Goal: Task Accomplishment & Management: Manage account settings

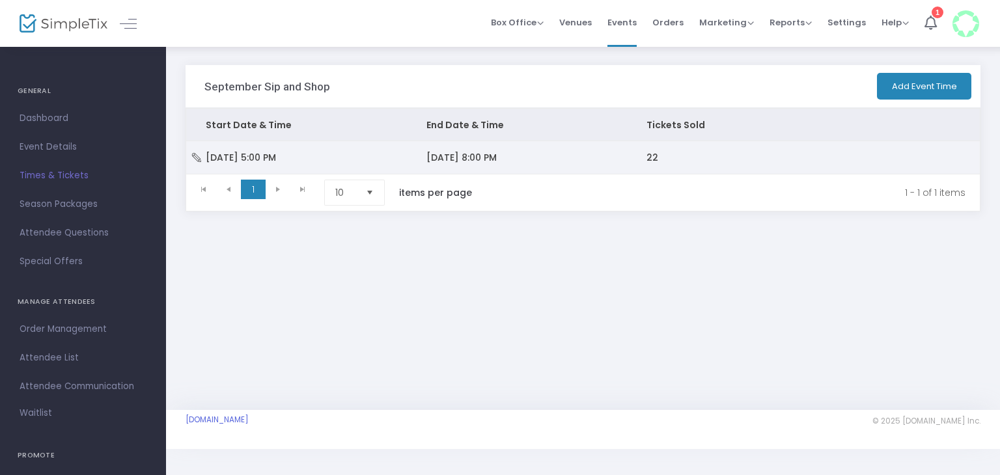
click at [476, 156] on span "[DATE] 8:00 PM" at bounding box center [461, 157] width 70 height 13
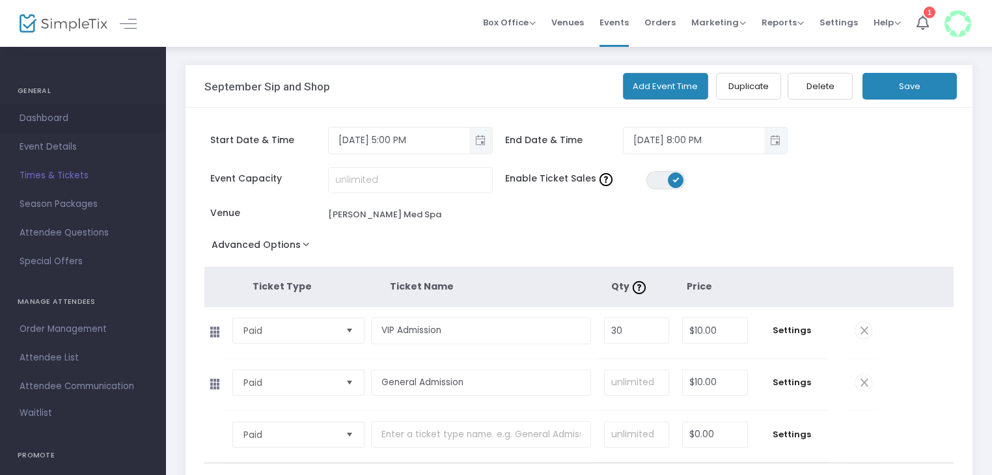
click at [37, 113] on span "Dashboard" at bounding box center [83, 118] width 127 height 17
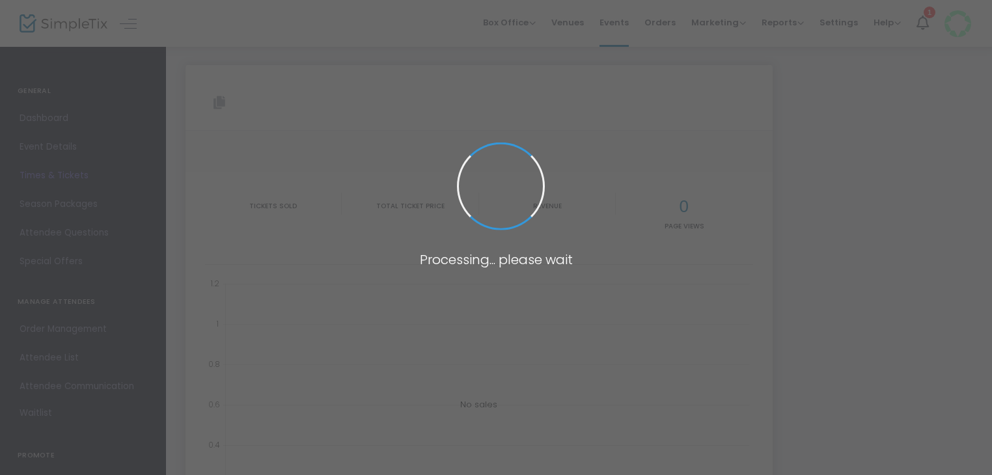
type input "https://www.simpletix.com/e/september-sip-and-shop-tickets-237905"
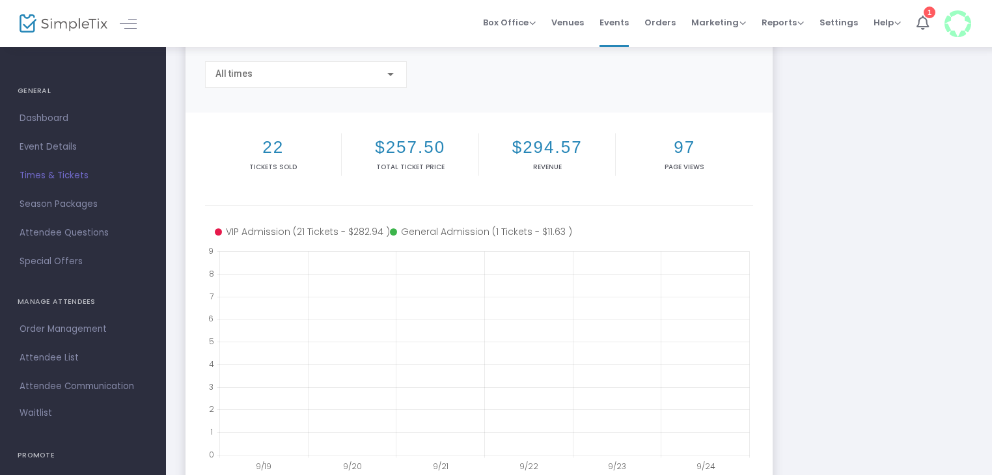
scroll to position [112, 0]
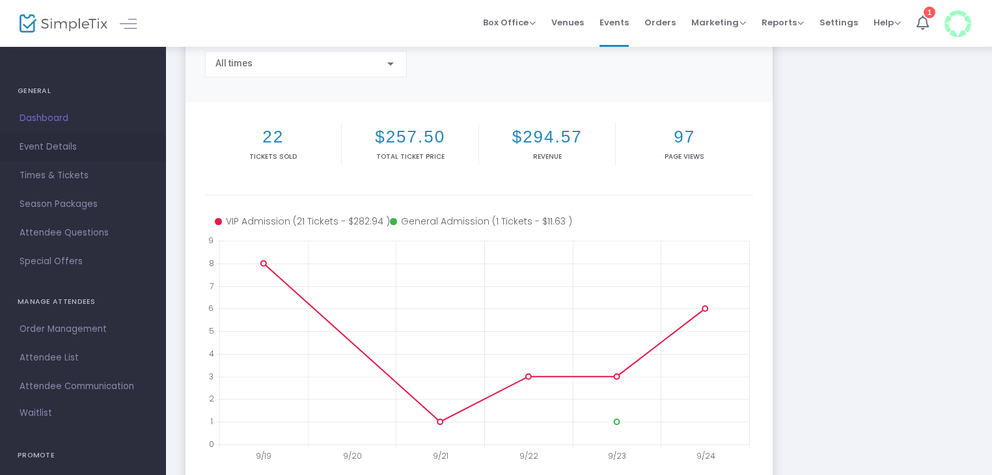
click at [60, 147] on span "Event Details" at bounding box center [83, 147] width 127 height 17
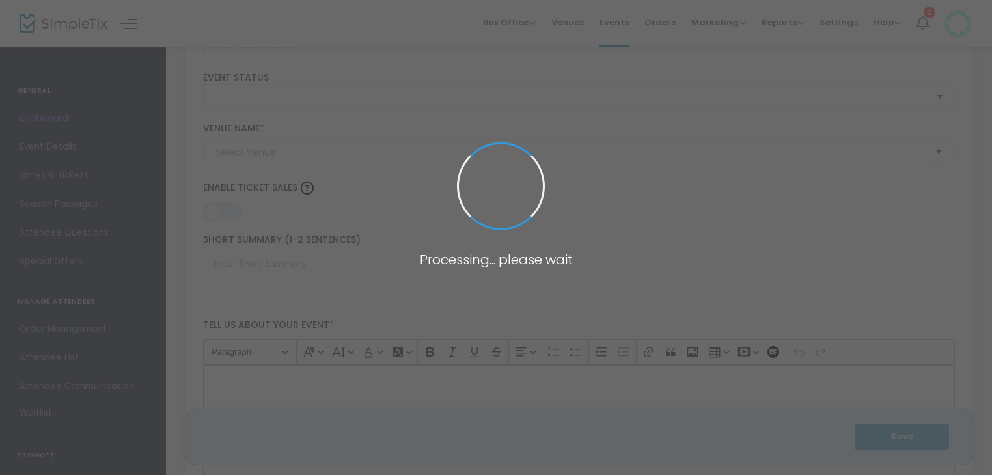
scroll to position [1994, 0]
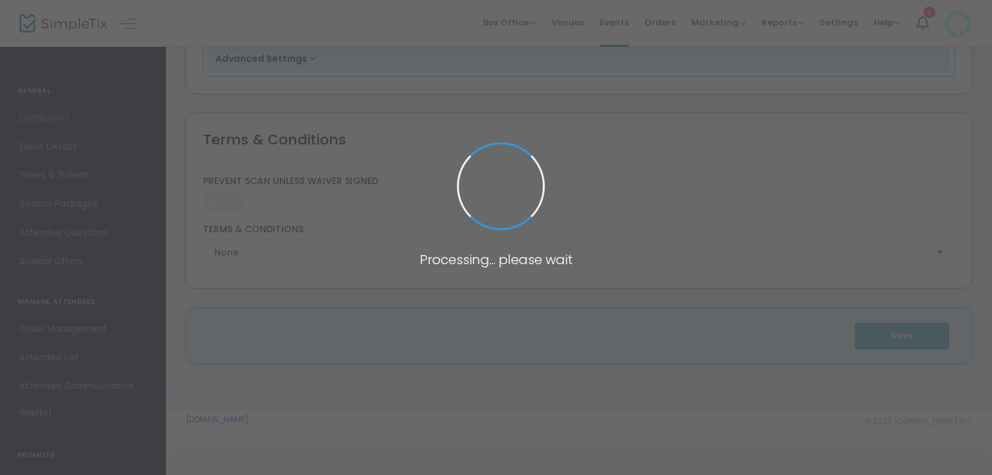
type input "September Sip and Shop"
type textarea "September Sip and Shop Join us for a delightful evening at the September Sip an…"
type input "Buy Tickets"
type input "Ladue Med Spa"
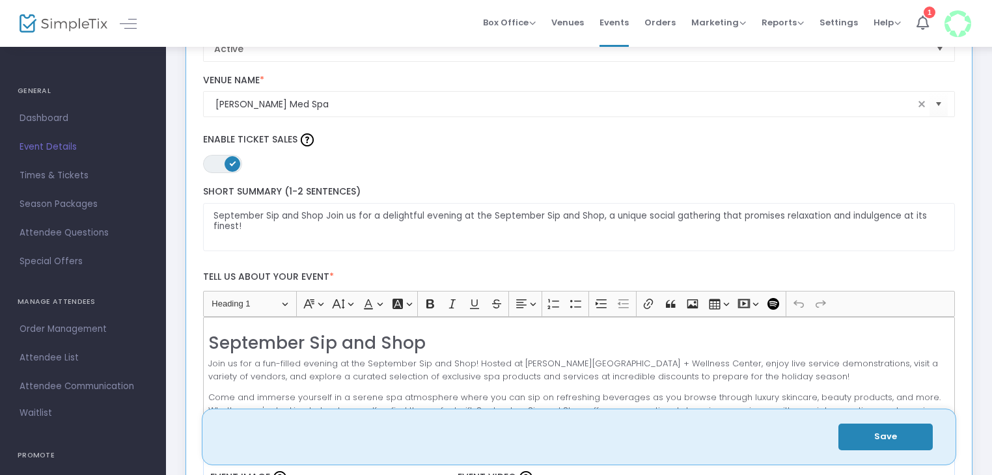
scroll to position [0, 0]
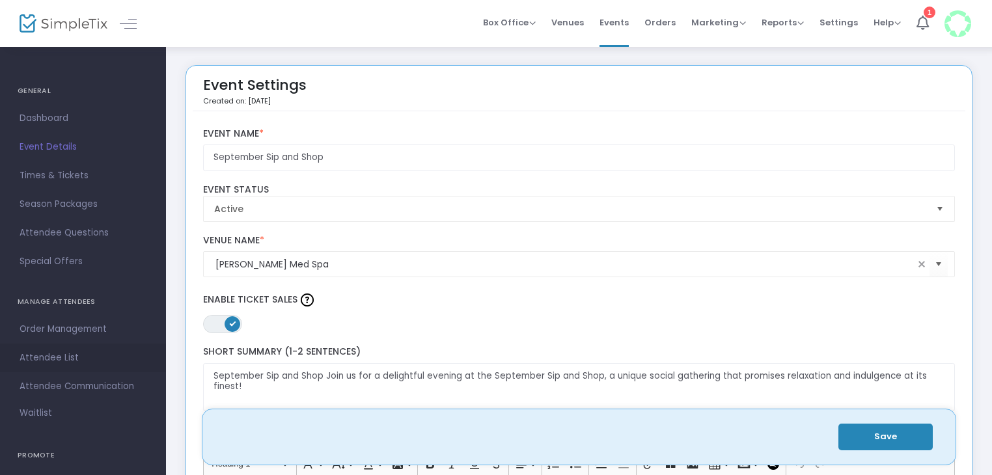
click at [67, 351] on span "Attendee List" at bounding box center [83, 358] width 127 height 17
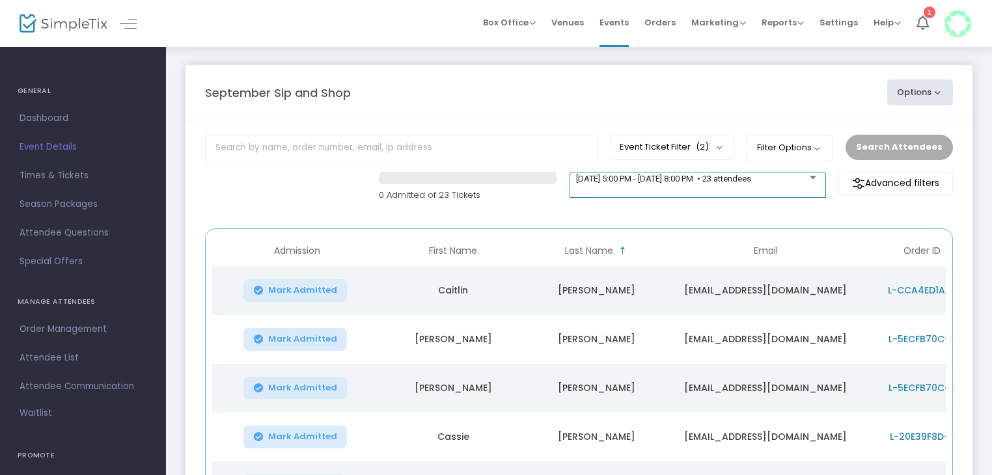
click at [751, 183] on span "[DATE] 5:00 PM - [DATE] 8:00 PM • 23 attendees" at bounding box center [663, 179] width 175 height 10
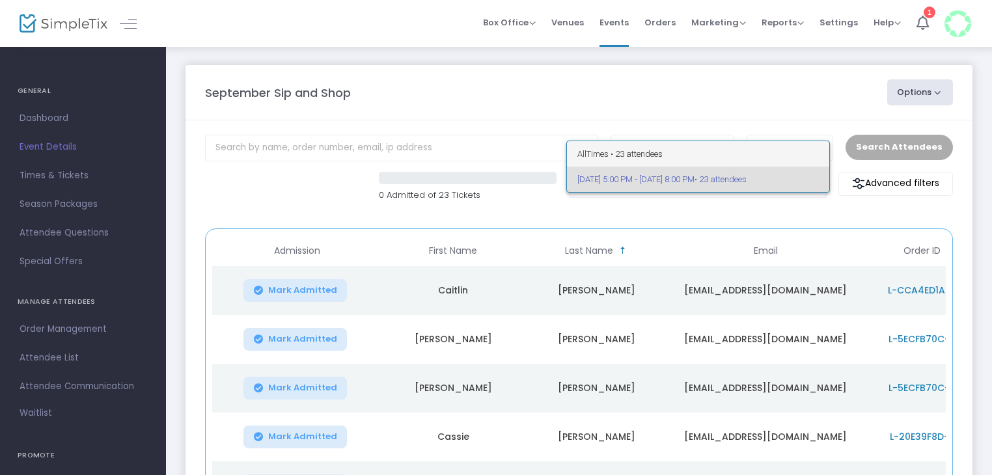
click at [752, 164] on span "All Times • 23 attendees" at bounding box center [697, 153] width 241 height 25
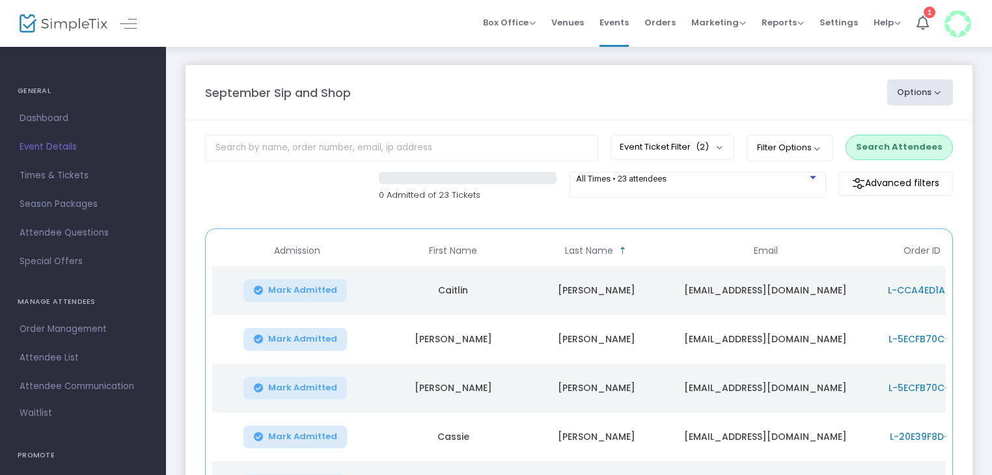
click at [756, 217] on m-panel-content "Event Ticket Filter (2) Select All VIP Admission General Admission Filter Optio…" at bounding box center [579, 418] width 787 height 597
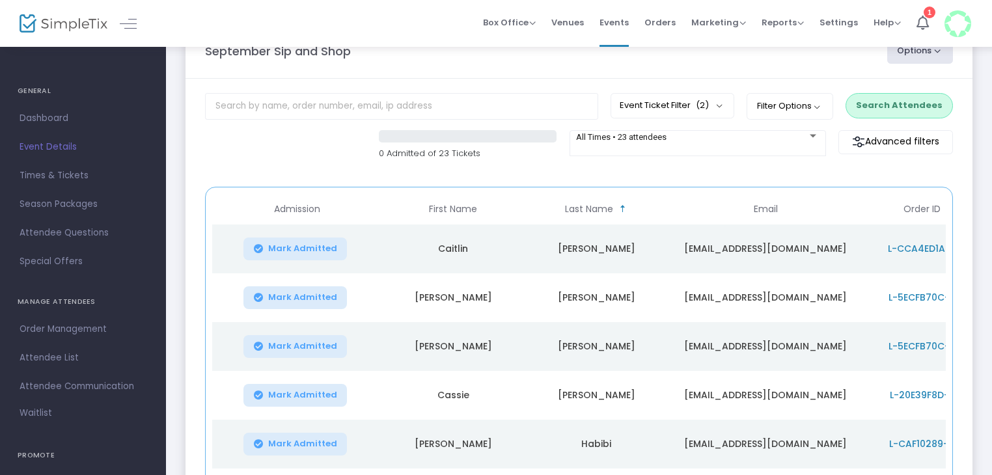
scroll to position [38, 0]
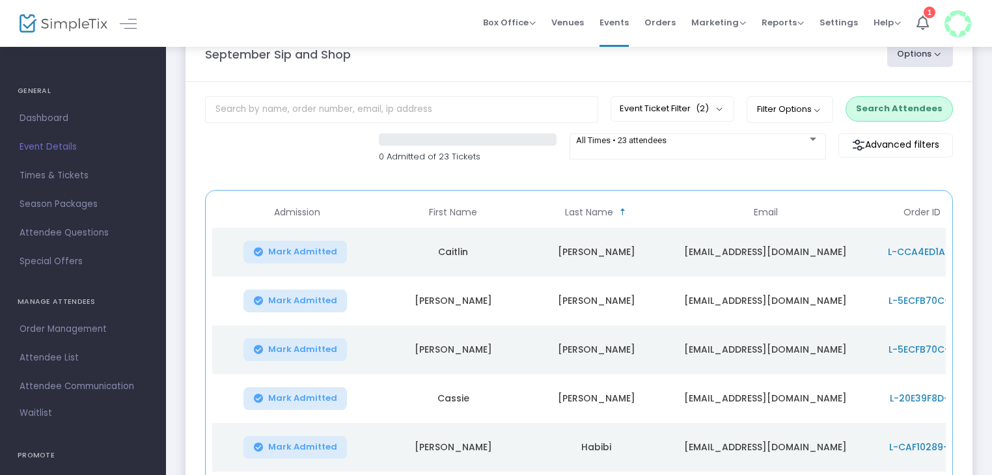
click at [730, 74] on m-panel-header "September Sip and Shop Options Export List Print Name Tags Export to Mailchimp …" at bounding box center [579, 54] width 787 height 55
click at [646, 177] on m-panel-content "Event Ticket Filter (2) Select All VIP Admission General Admission Filter Optio…" at bounding box center [579, 380] width 787 height 597
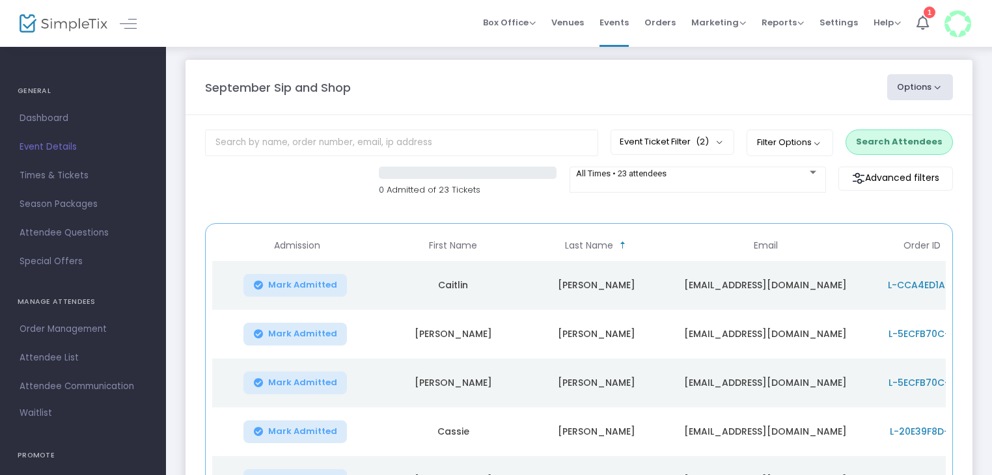
scroll to position [0, 0]
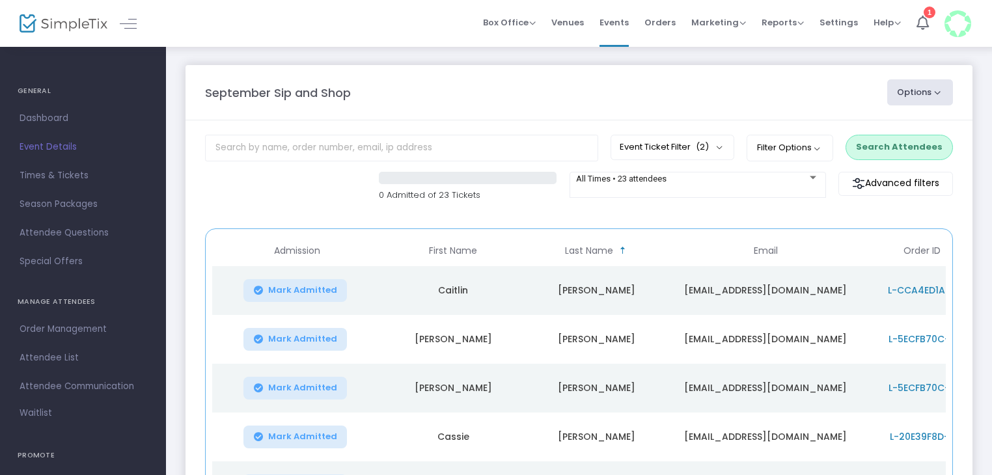
click at [682, 84] on div "September Sip and Shop" at bounding box center [540, 93] width 682 height 18
click at [579, 79] on m-panel-header "September Sip and Shop Options Export List Print Name Tags Export to Mailchimp …" at bounding box center [579, 92] width 787 height 55
click at [571, 77] on m-panel-header "September Sip and Shop Options Export List Print Name Tags Export to Mailchimp …" at bounding box center [579, 92] width 787 height 55
